Goal: Task Accomplishment & Management: Use online tool/utility

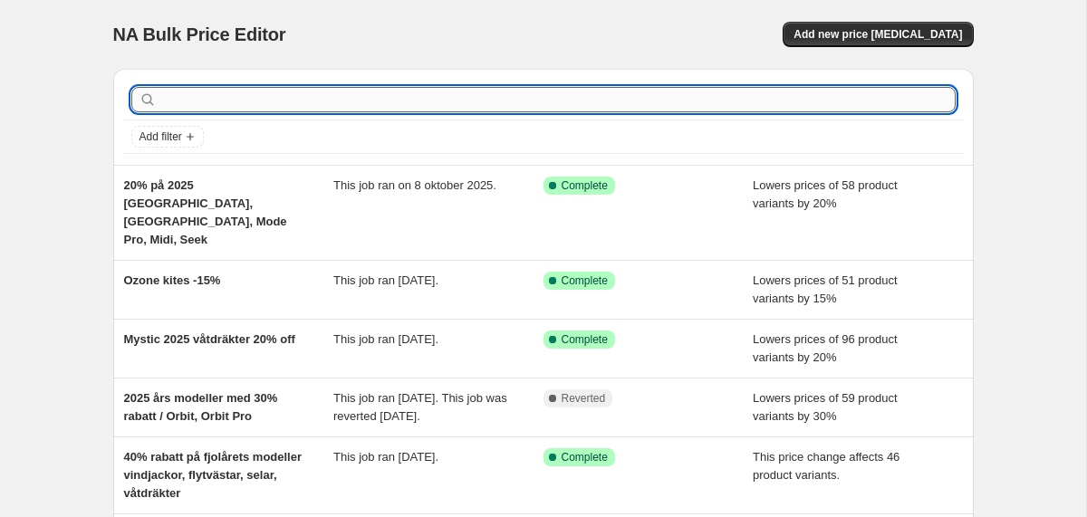
click at [296, 107] on input "text" at bounding box center [558, 99] width 796 height 25
click at [900, 35] on span "Add new price [MEDICAL_DATA]" at bounding box center [878, 34] width 169 height 14
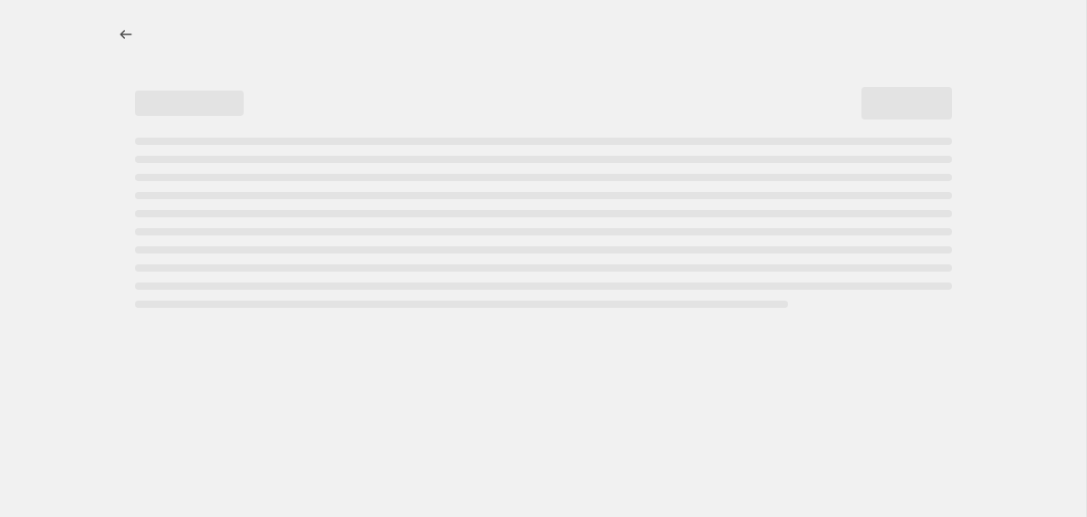
select select "percentage"
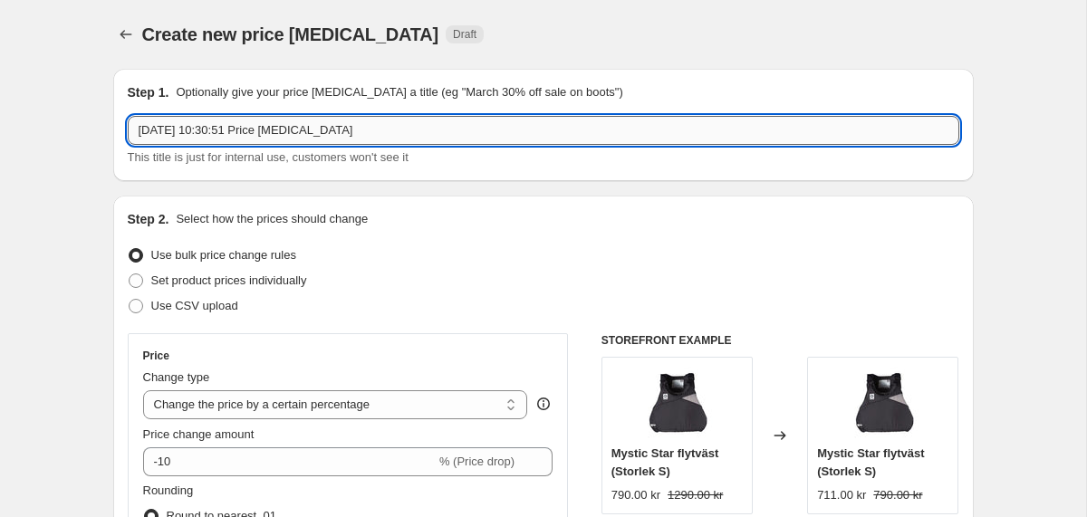
click at [318, 129] on input "[DATE] 10:30:51 Price [MEDICAL_DATA]" at bounding box center [544, 130] width 832 height 29
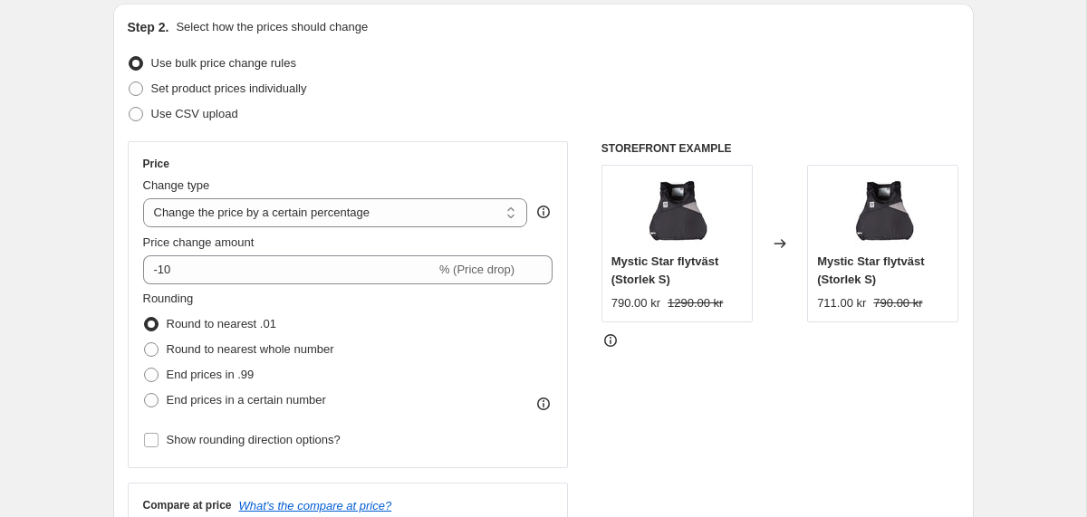
scroll to position [218, 0]
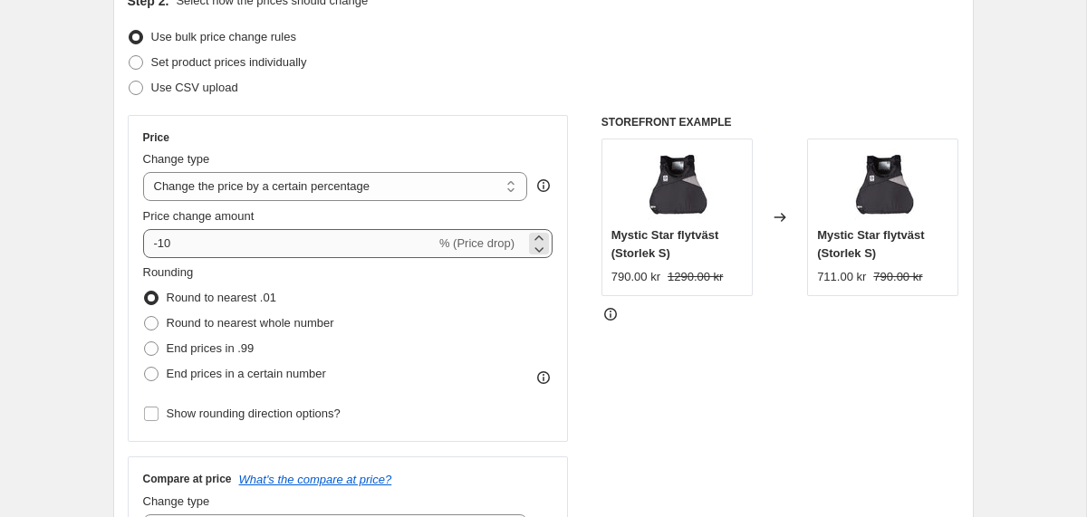
type input "30% på 2025 [GEOGRAPHIC_DATA]"
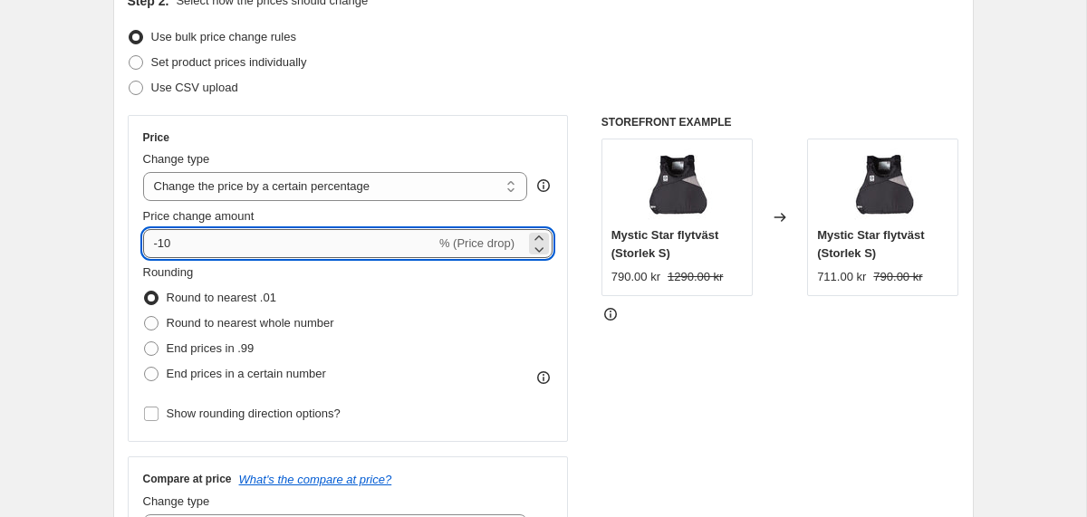
click at [221, 244] on input "-10" at bounding box center [289, 243] width 293 height 29
type input "-1"
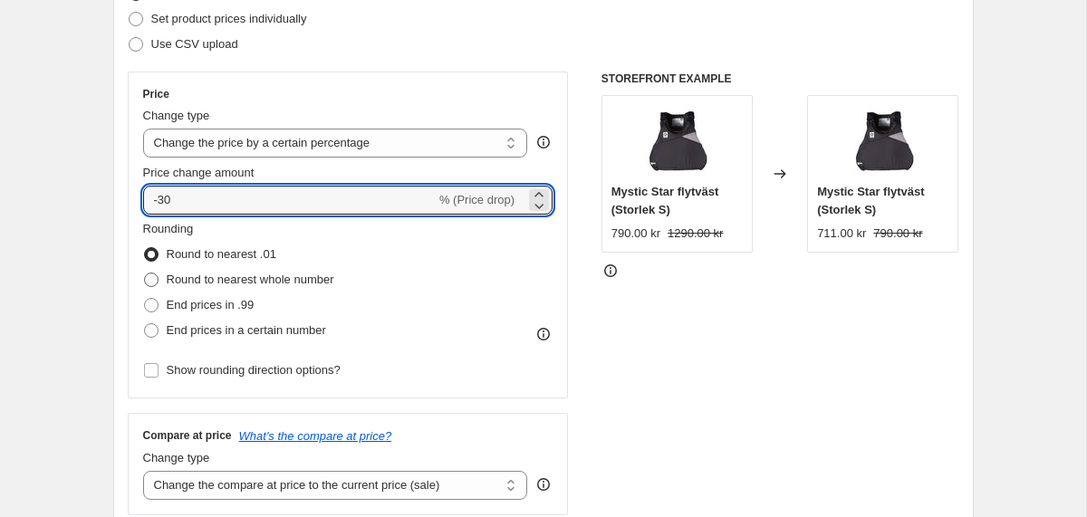
scroll to position [326, 0]
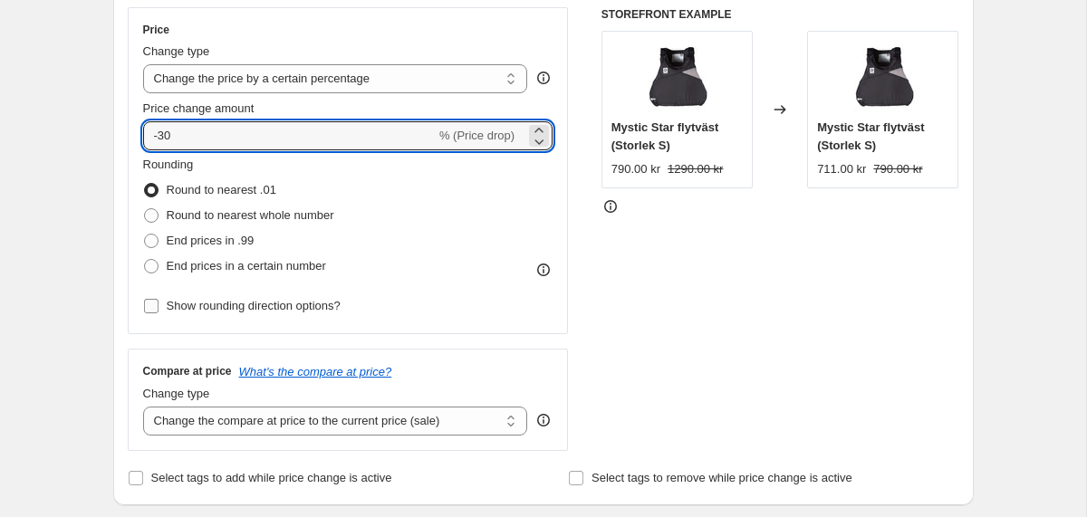
type input "-30"
click at [276, 304] on span "Show rounding direction options?" at bounding box center [254, 306] width 174 height 14
click at [159, 304] on input "Show rounding direction options?" at bounding box center [151, 306] width 14 height 14
checkbox input "true"
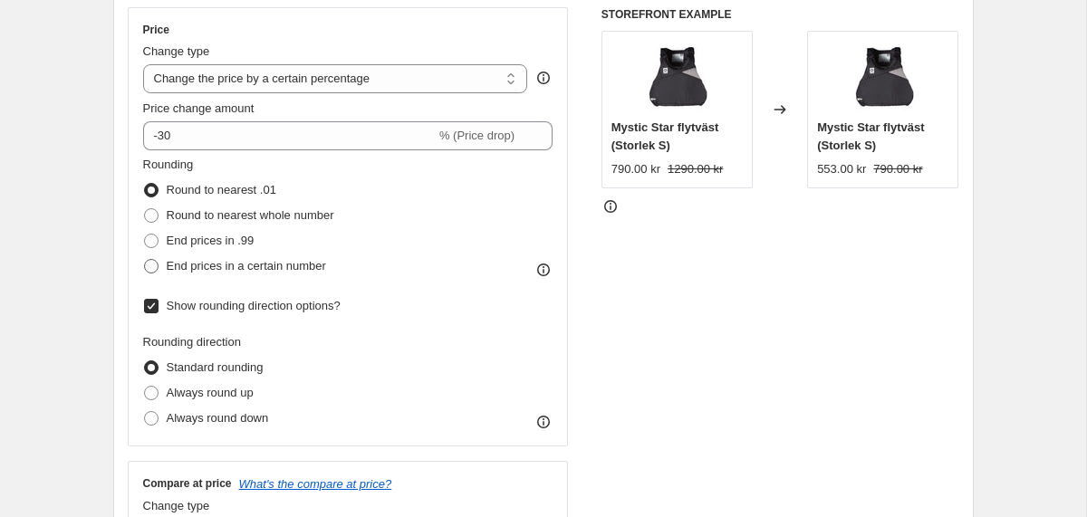
click at [274, 270] on span "End prices in a certain number" at bounding box center [246, 266] width 159 height 14
click at [145, 260] on input "End prices in a certain number" at bounding box center [144, 259] width 1 height 1
radio input "true"
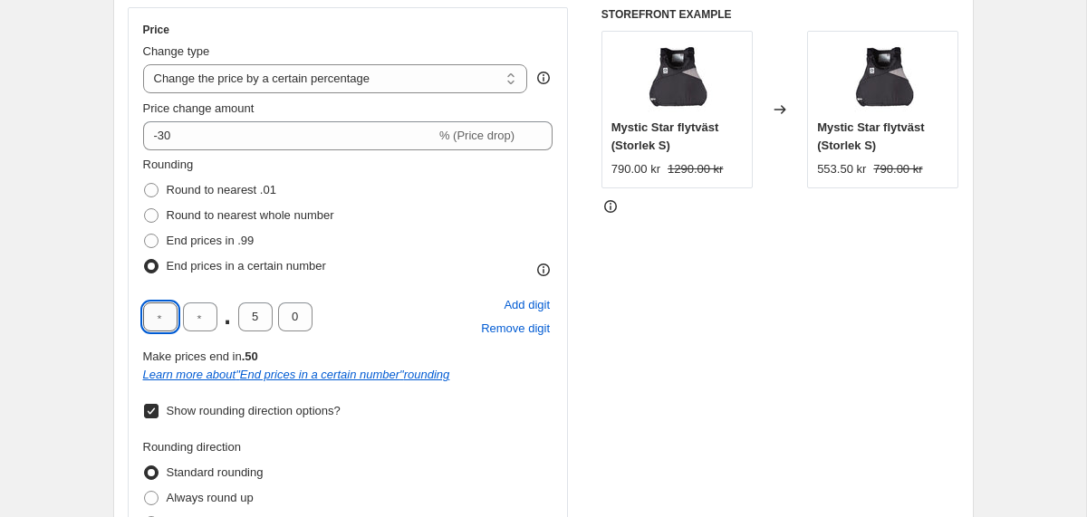
click at [172, 327] on input "text" at bounding box center [160, 317] width 34 height 29
type input "9"
type input "0"
click at [368, 261] on div "Rounding Round to nearest .01 Round to nearest whole number End prices in .99 E…" at bounding box center [348, 217] width 410 height 123
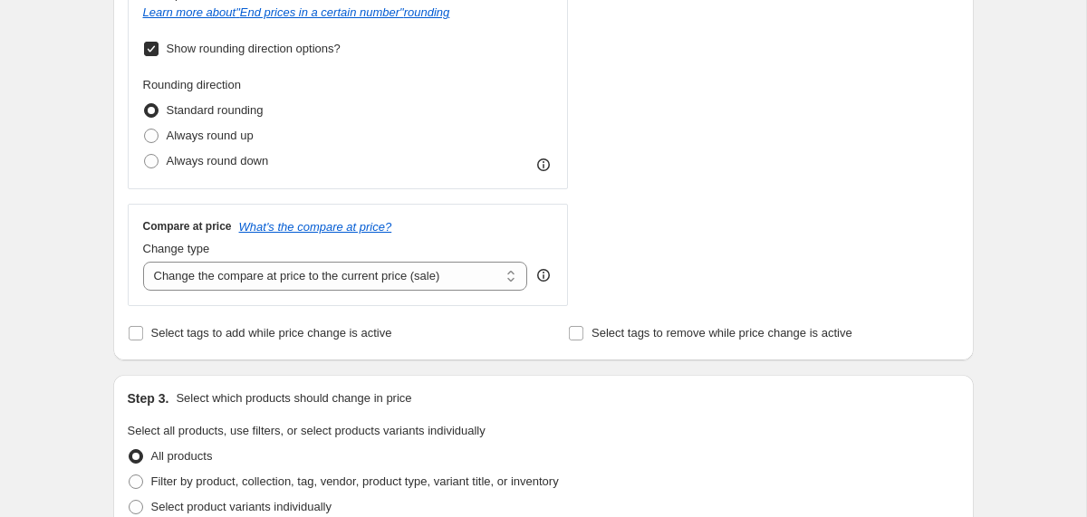
scroll to position [695, 0]
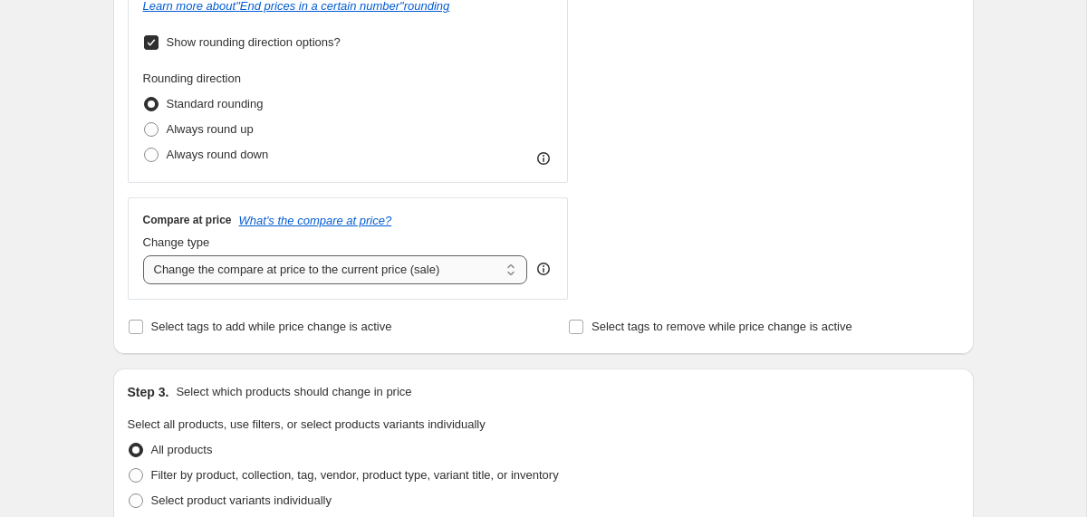
click at [268, 271] on select "Change the compare at price to the current price (sale) Change the compare at p…" at bounding box center [335, 270] width 385 height 29
select select "no_change"
click at [143, 256] on select "Change the compare at price to the current price (sale) Change the compare at p…" at bounding box center [335, 270] width 385 height 29
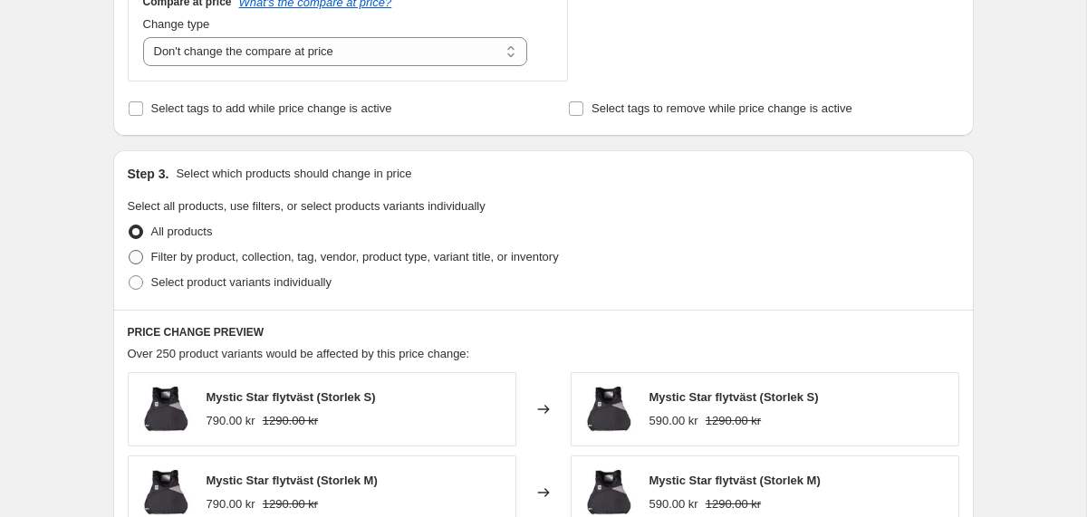
scroll to position [922, 0]
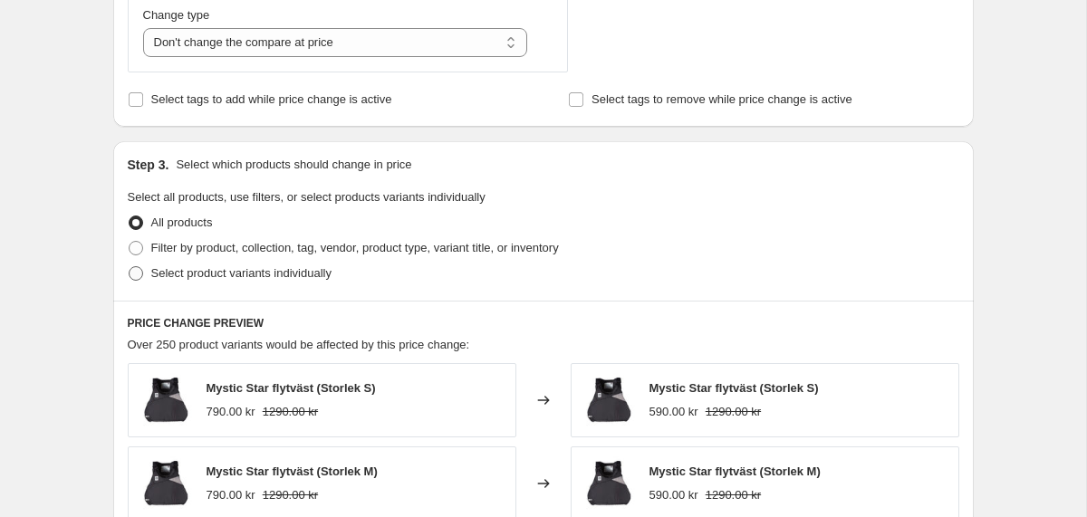
click at [159, 278] on span "Select product variants individually" at bounding box center [241, 273] width 180 height 14
click at [130, 267] on input "Select product variants individually" at bounding box center [129, 266] width 1 height 1
radio input "true"
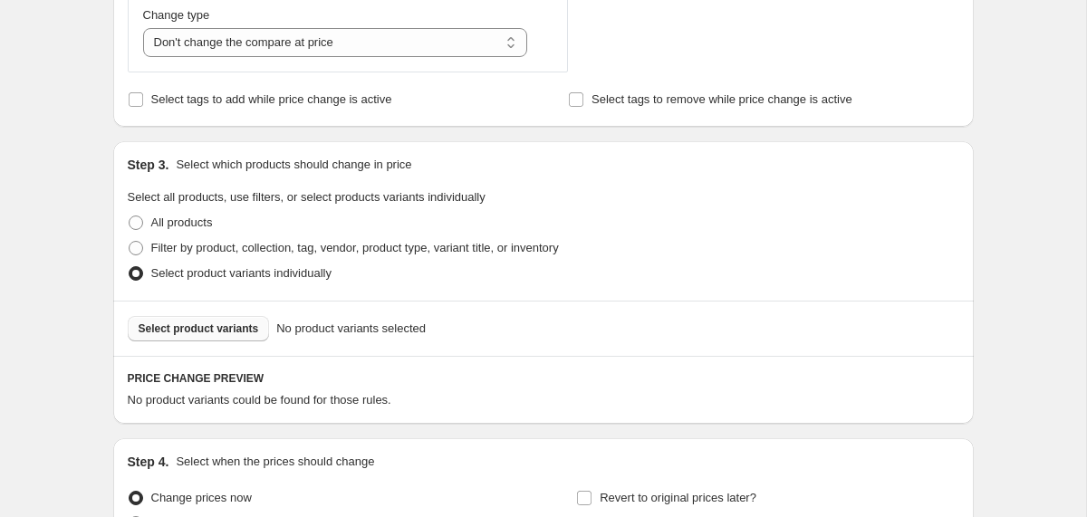
click at [216, 328] on span "Select product variants" at bounding box center [199, 329] width 121 height 14
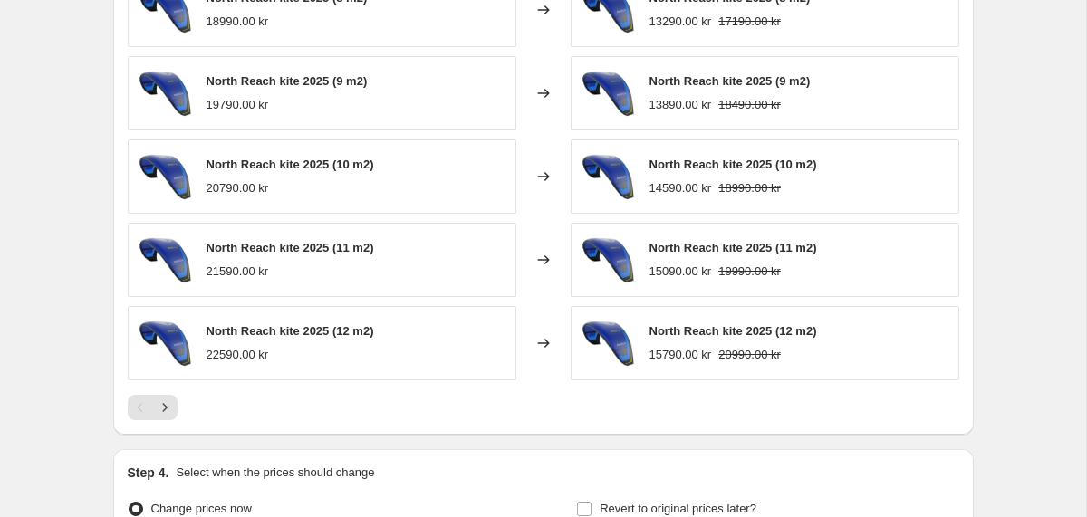
scroll to position [1375, 0]
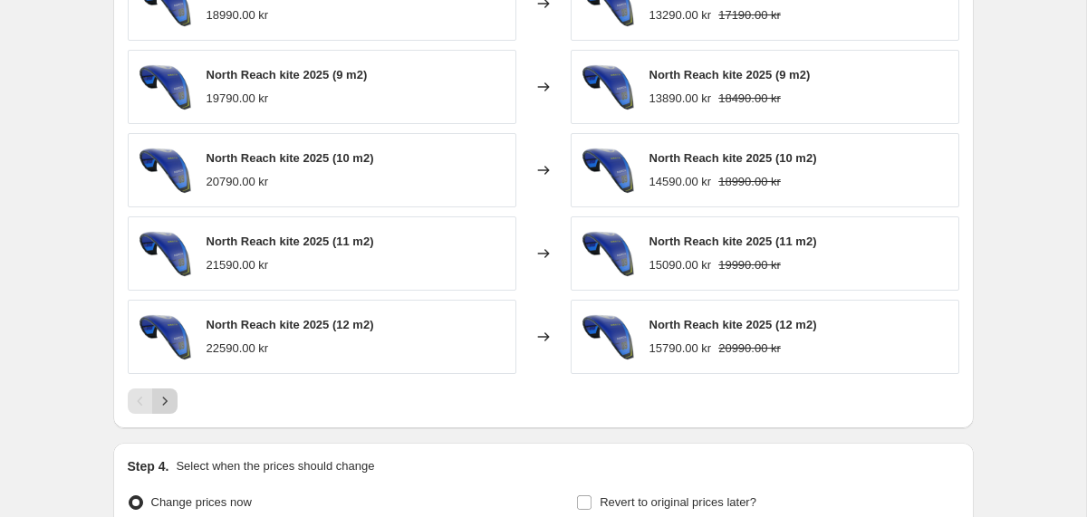
click at [168, 405] on icon "Next" at bounding box center [165, 401] width 18 height 18
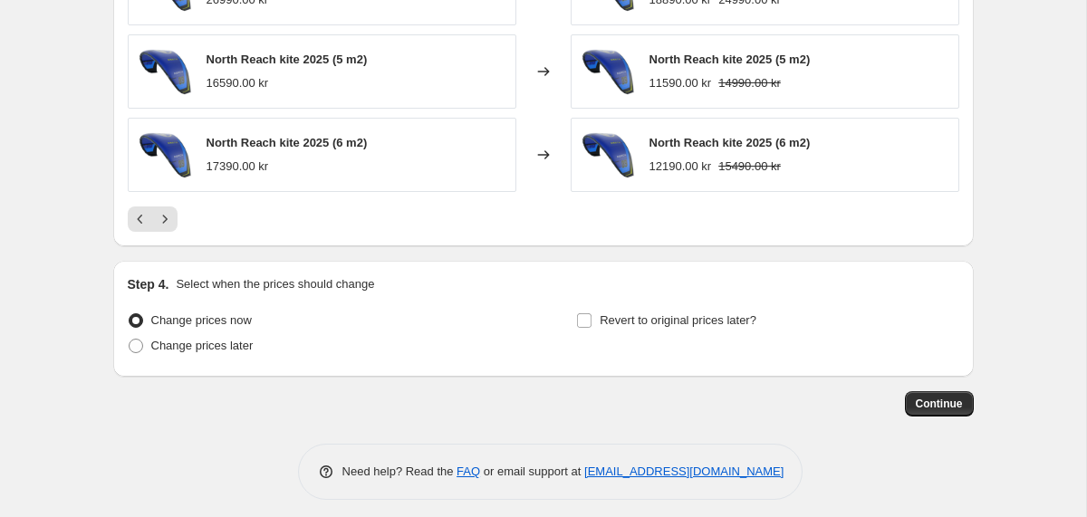
scroll to position [1567, 0]
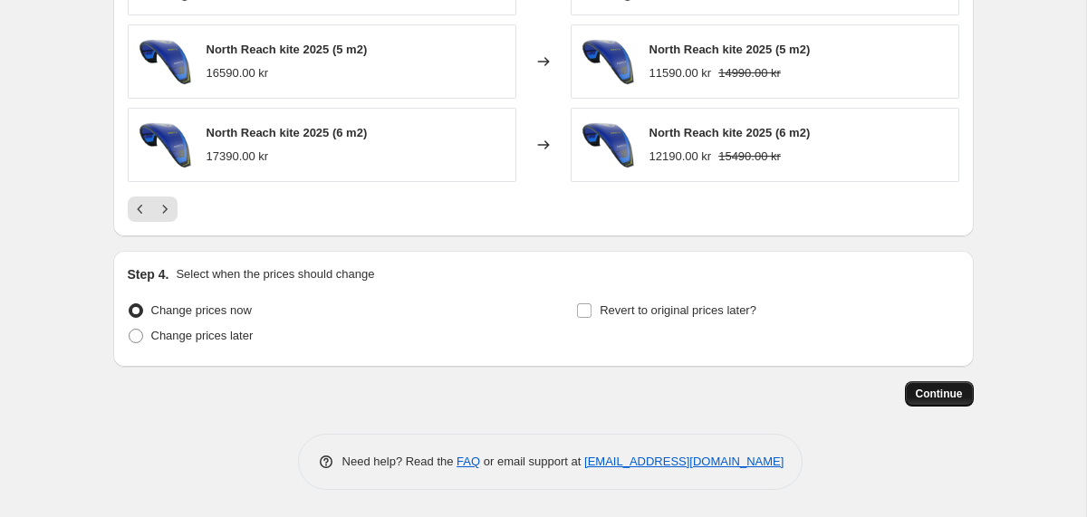
click at [934, 393] on span "Continue" at bounding box center [939, 394] width 47 height 14
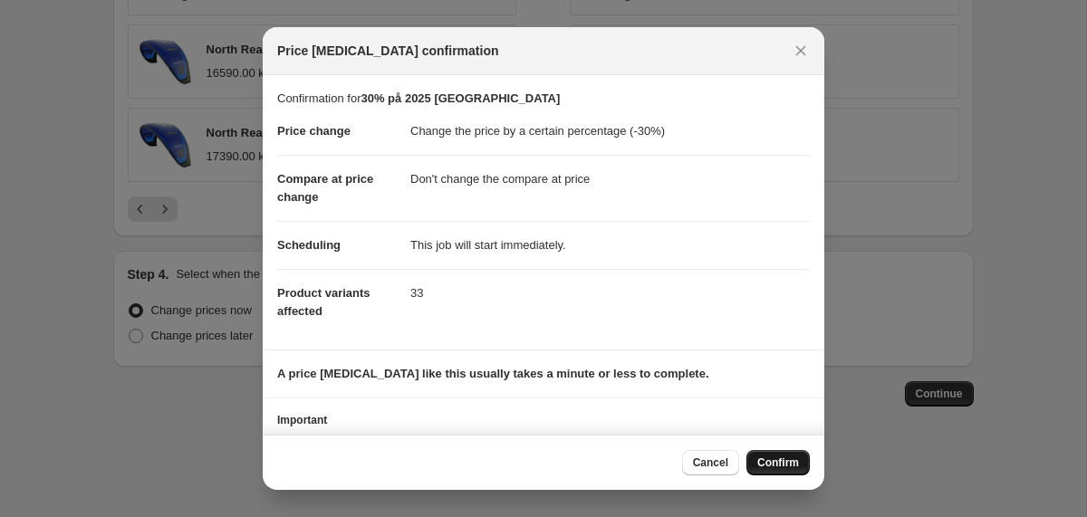
click at [758, 459] on span "Confirm" at bounding box center [778, 463] width 42 height 14
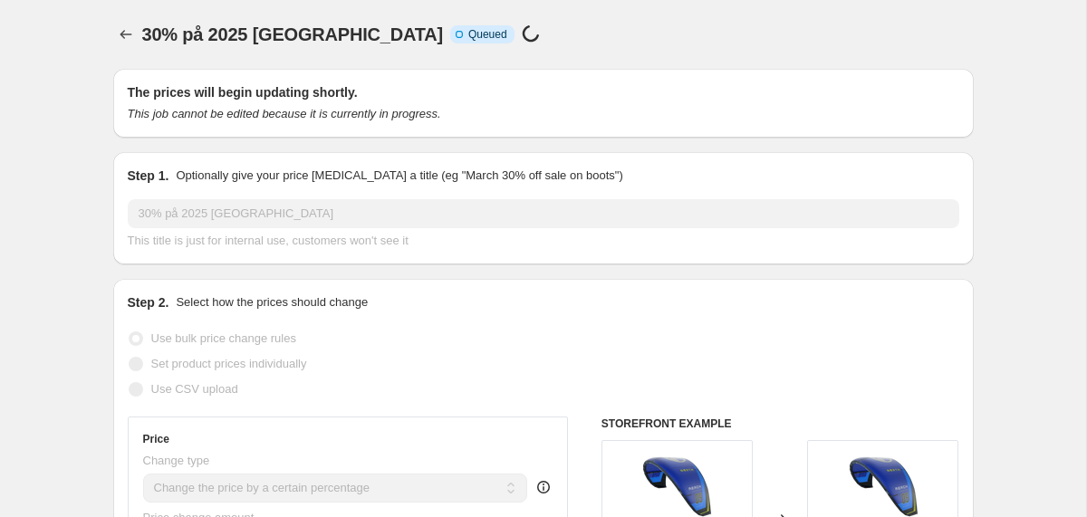
select select "percentage"
select select "no_change"
